Goal: Task Accomplishment & Management: Use online tool/utility

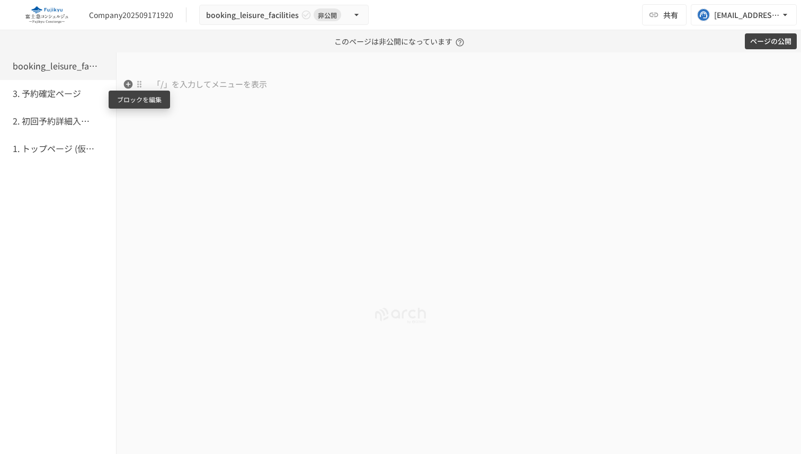
click at [129, 88] on icon "button" at bounding box center [128, 84] width 11 height 11
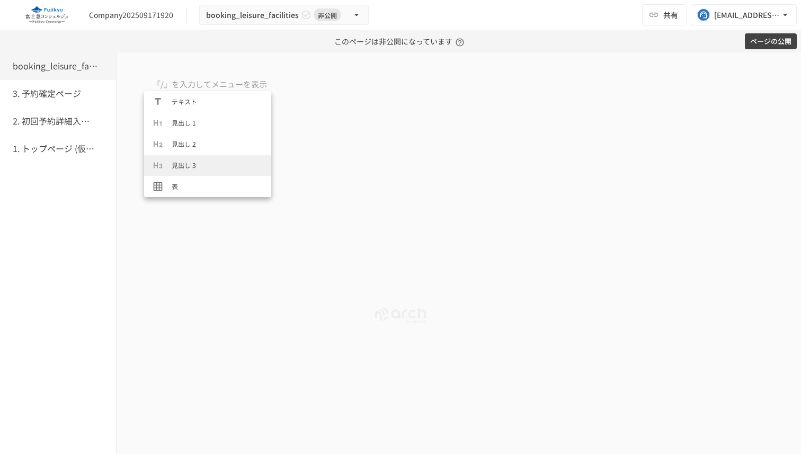
scroll to position [487, 0]
click at [230, 183] on span "カスタムオブジェクト[SFA/CRM連携]" at bounding box center [217, 186] width 91 height 10
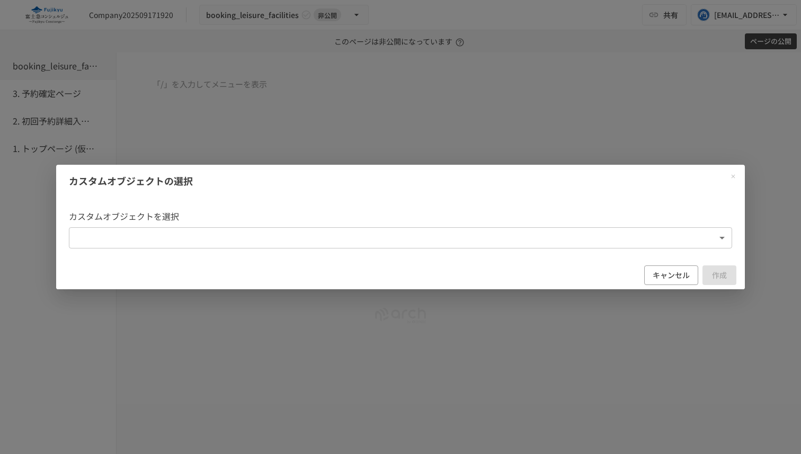
click at [256, 243] on body "Company202509171920 booking_leisure_facilities 非公開 共有 [EMAIL_ADDRESS][DOMAIN_NA…" at bounding box center [400, 227] width 801 height 454
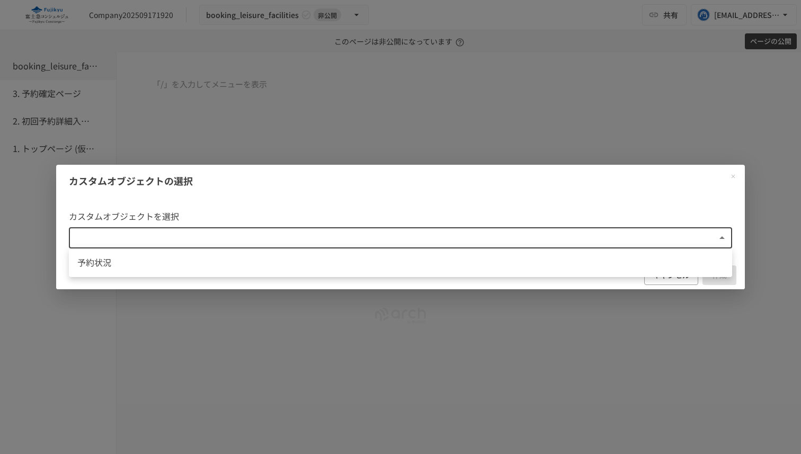
click at [494, 202] on div at bounding box center [400, 227] width 801 height 454
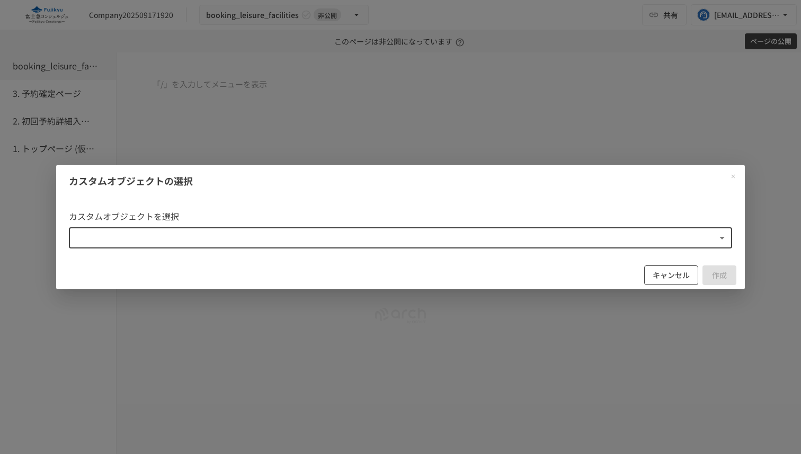
click at [667, 276] on button "キャンセル" at bounding box center [671, 275] width 54 height 20
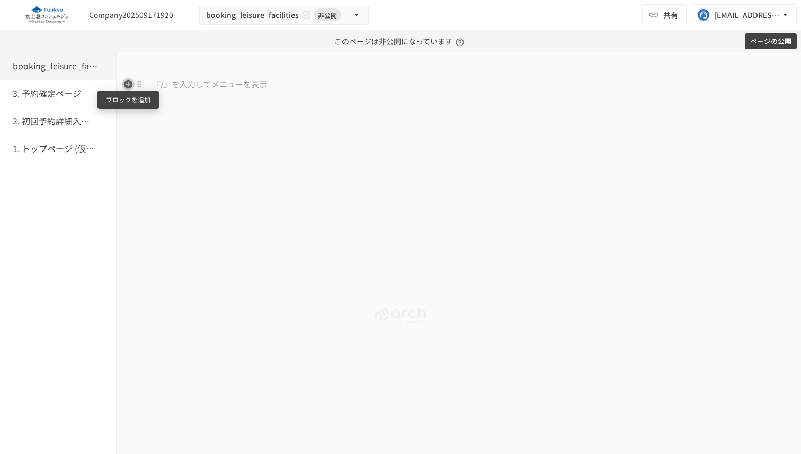
click at [127, 85] on icon "button" at bounding box center [128, 84] width 9 height 9
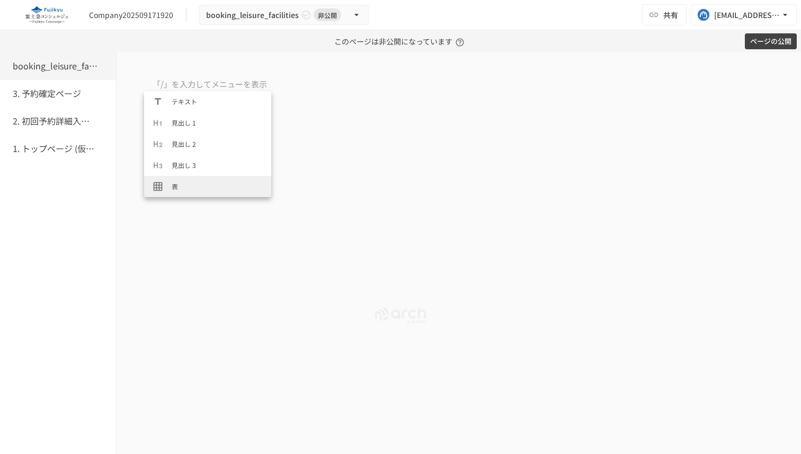
scroll to position [487, 0]
click at [203, 186] on span "カスタムオブジェクト[SFA/CRM連携]" at bounding box center [217, 186] width 91 height 10
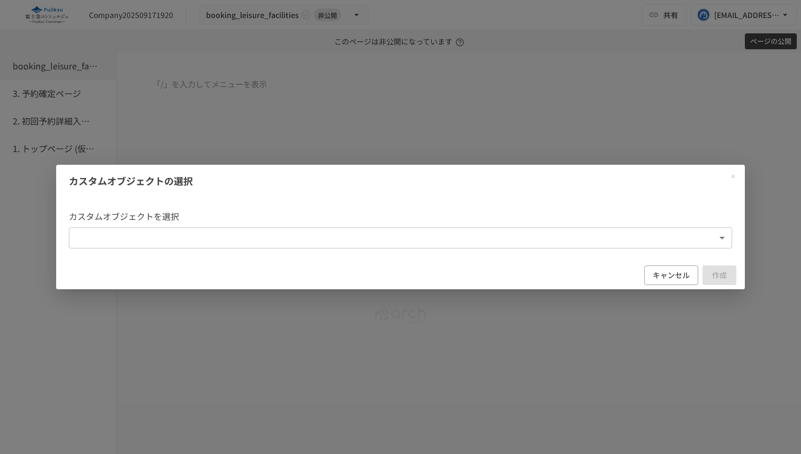
click at [211, 246] on body "Company202509171920 booking_leisure_facilities 非公開 共有 [EMAIL_ADDRESS][DOMAIN_NA…" at bounding box center [400, 227] width 801 height 454
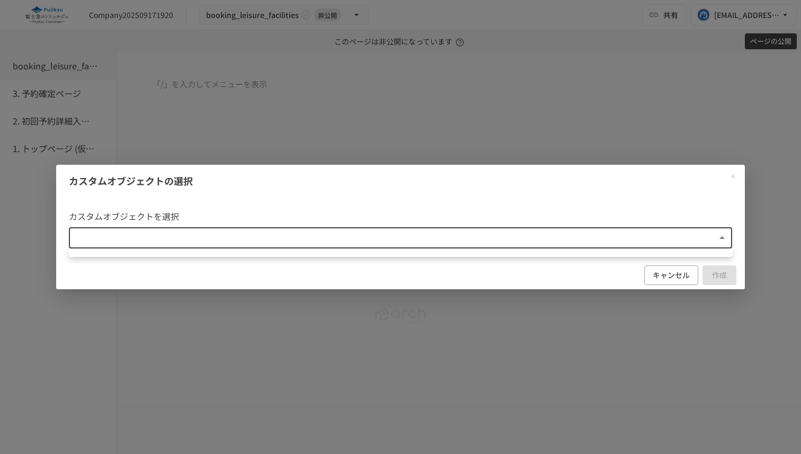
click at [654, 276] on div at bounding box center [400, 227] width 801 height 454
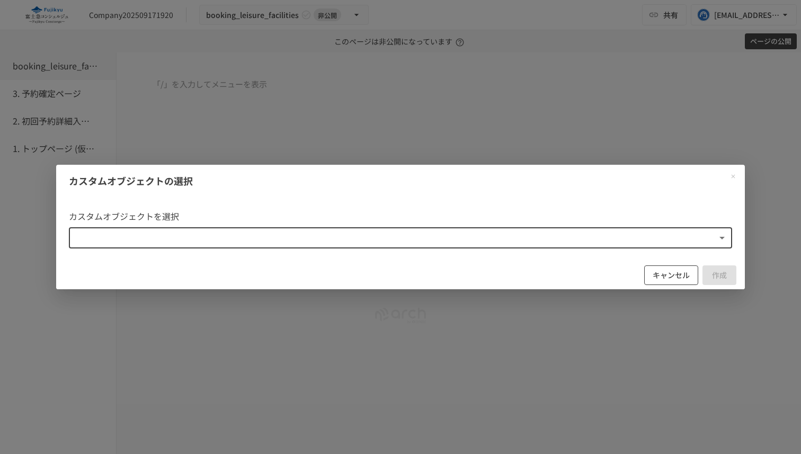
click at [667, 273] on button "キャンセル" at bounding box center [671, 275] width 54 height 20
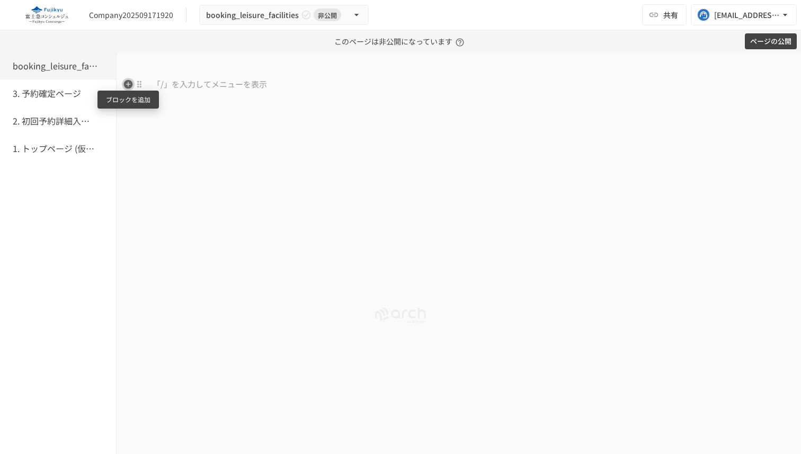
click at [131, 86] on icon "button" at bounding box center [128, 84] width 9 height 9
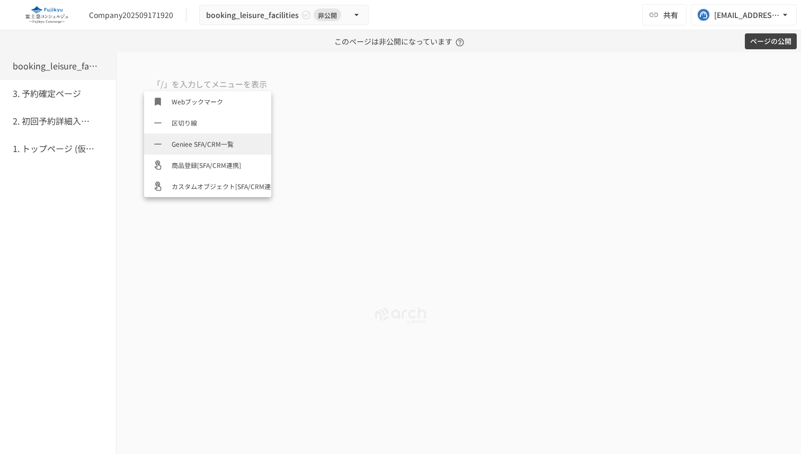
click at [210, 147] on span "Geniee SFA/CRM一覧" at bounding box center [217, 144] width 91 height 10
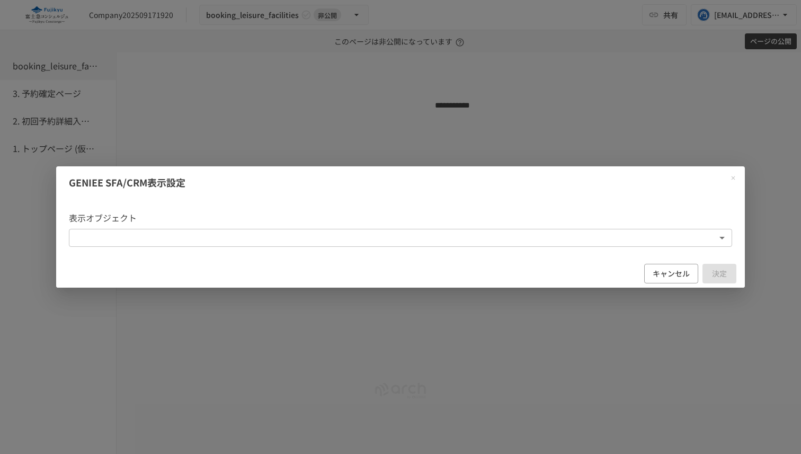
scroll to position [2, 0]
click at [255, 244] on body "Company202509171920 booking_leisure_facilities 非公開 共有 [EMAIL_ADDRESS][DOMAIN_NA…" at bounding box center [400, 227] width 801 height 454
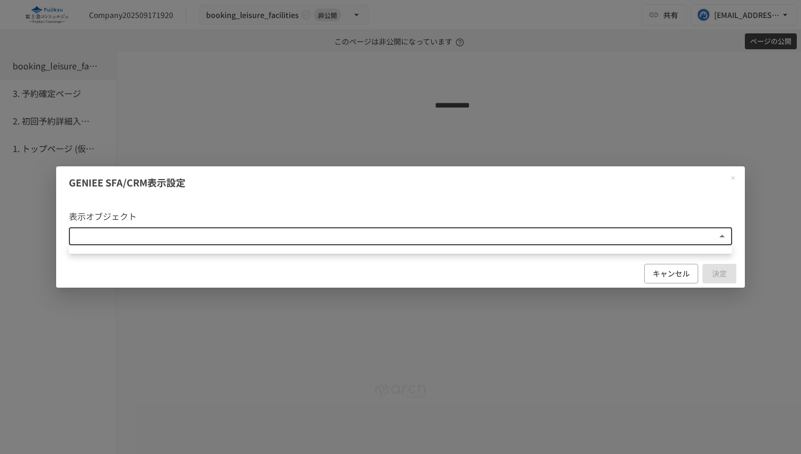
click at [437, 272] on div at bounding box center [400, 227] width 801 height 454
